Goal: Task Accomplishment & Management: Manage account settings

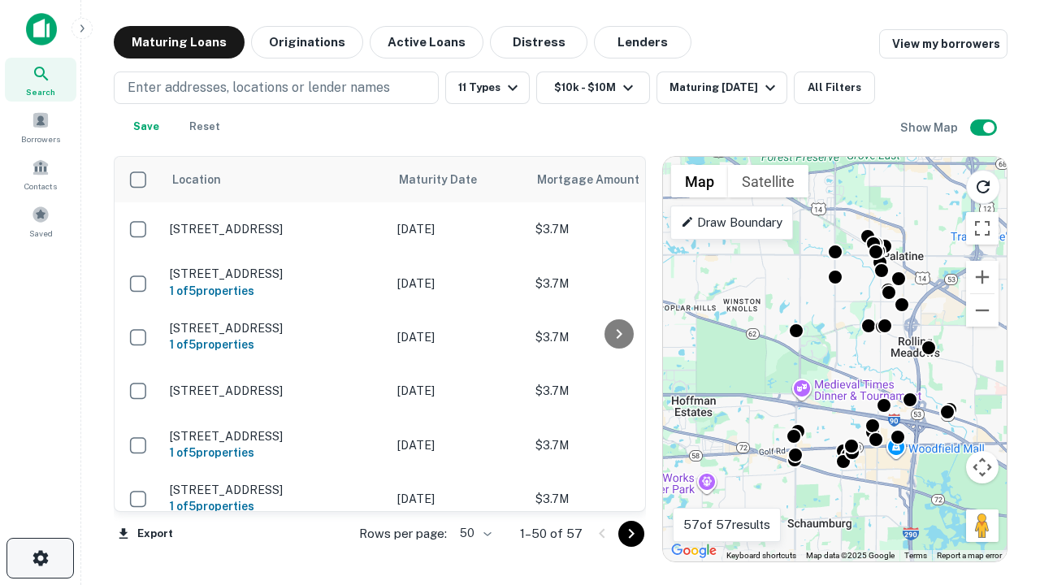
click at [40, 558] on icon "button" at bounding box center [41, 558] width 20 height 20
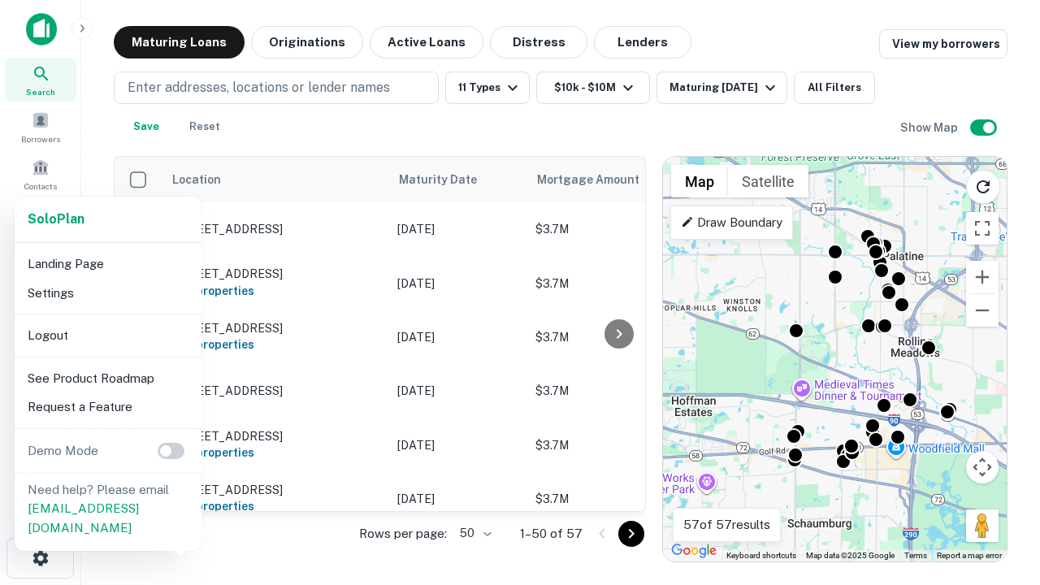
click at [107, 335] on li "Logout" at bounding box center [108, 335] width 174 height 29
